Goal: Transaction & Acquisition: Purchase product/service

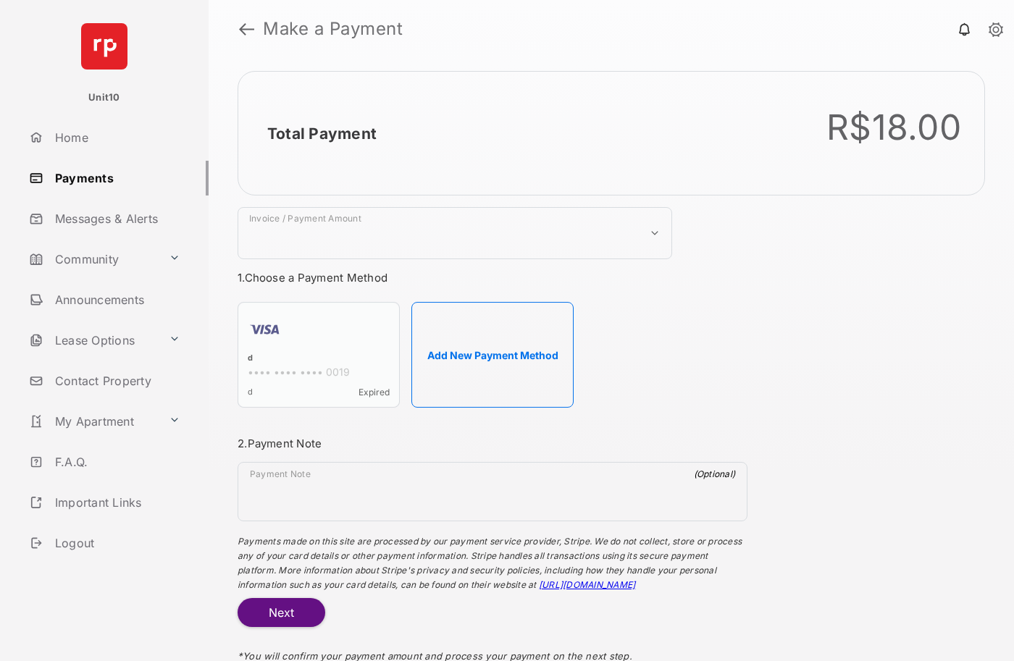
select select "***"
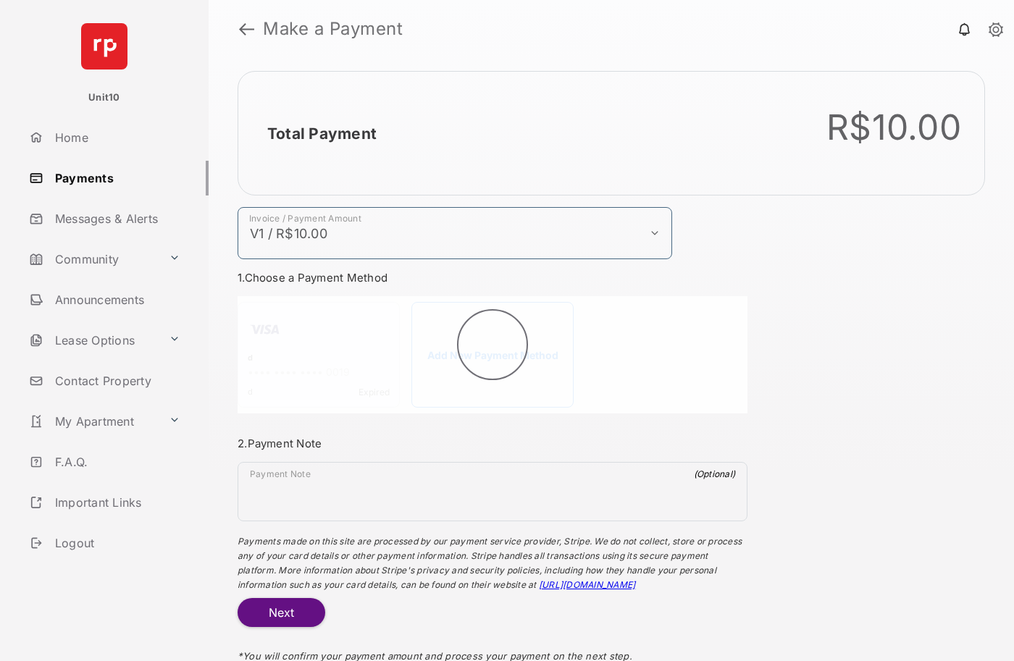
click at [321, 133] on h2 "Total Payment" at bounding box center [321, 134] width 109 height 18
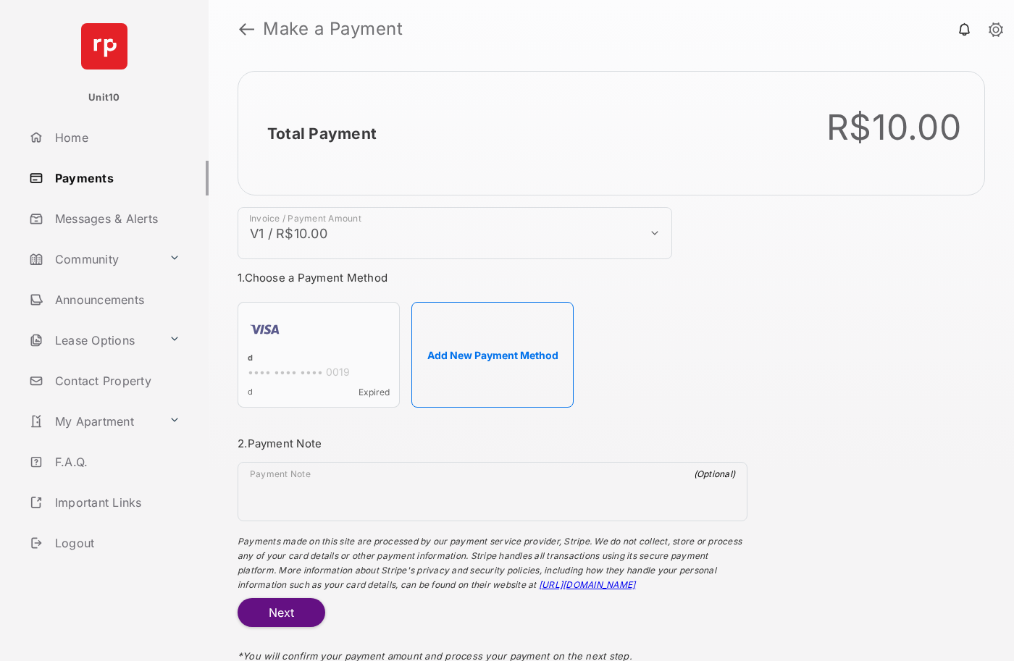
click at [492, 355] on button "Add New Payment Method" at bounding box center [492, 355] width 162 height 106
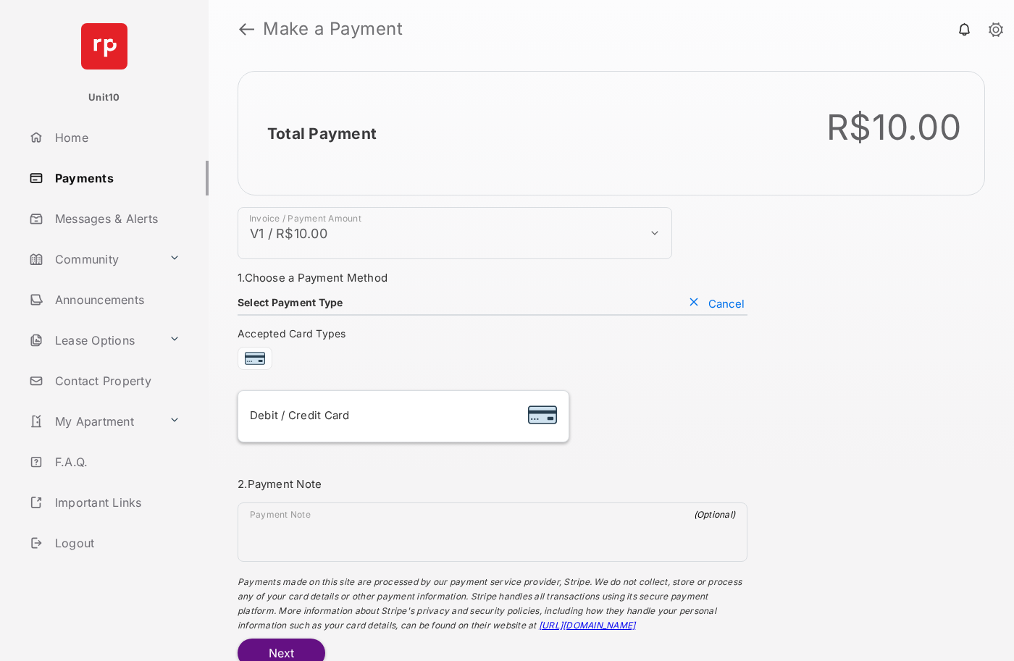
click at [403, 416] on div "Debit / Credit Card" at bounding box center [403, 417] width 307 height 28
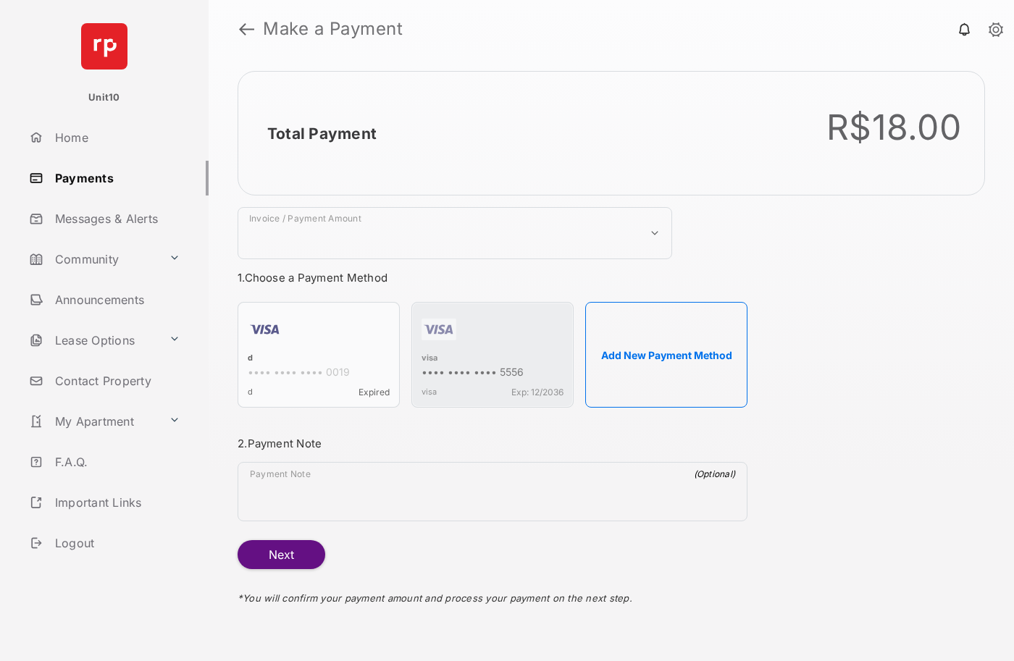
click at [333, 29] on strong "Make a Payment" at bounding box center [333, 28] width 140 height 17
click at [321, 133] on h2 "Total Payment" at bounding box center [321, 134] width 109 height 18
click at [429, 359] on div "visa" at bounding box center [492, 359] width 142 height 13
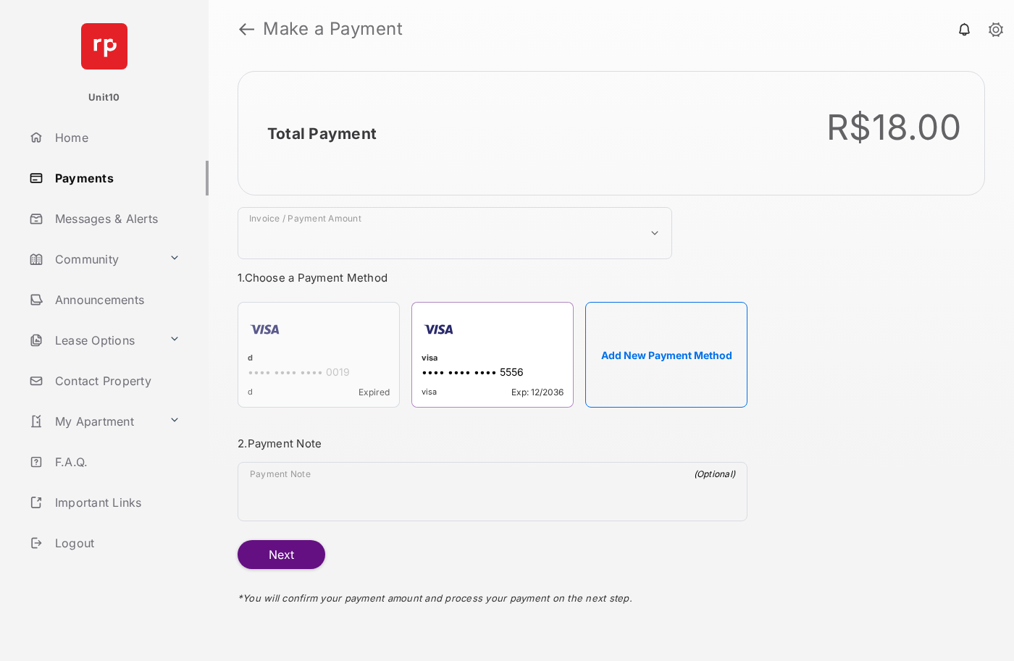
select select "***"
click at [321, 133] on h2 "Total Payment" at bounding box center [321, 134] width 109 height 18
click at [281, 555] on button "Next" at bounding box center [282, 554] width 88 height 29
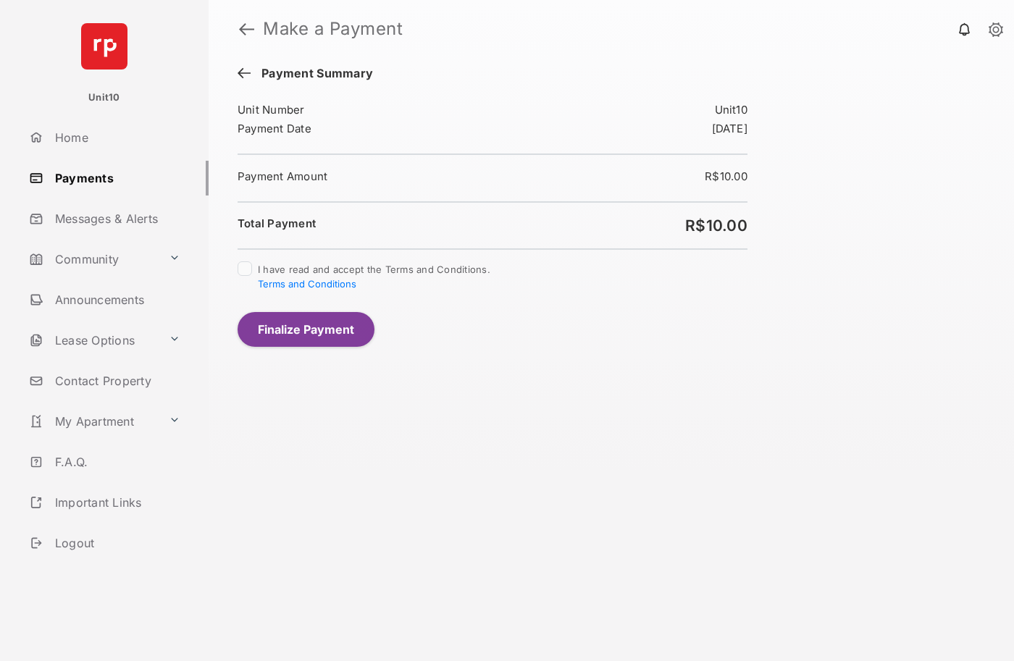
click at [306, 329] on button "Finalize Payment" at bounding box center [306, 329] width 137 height 35
